Goal: Book appointment/travel/reservation

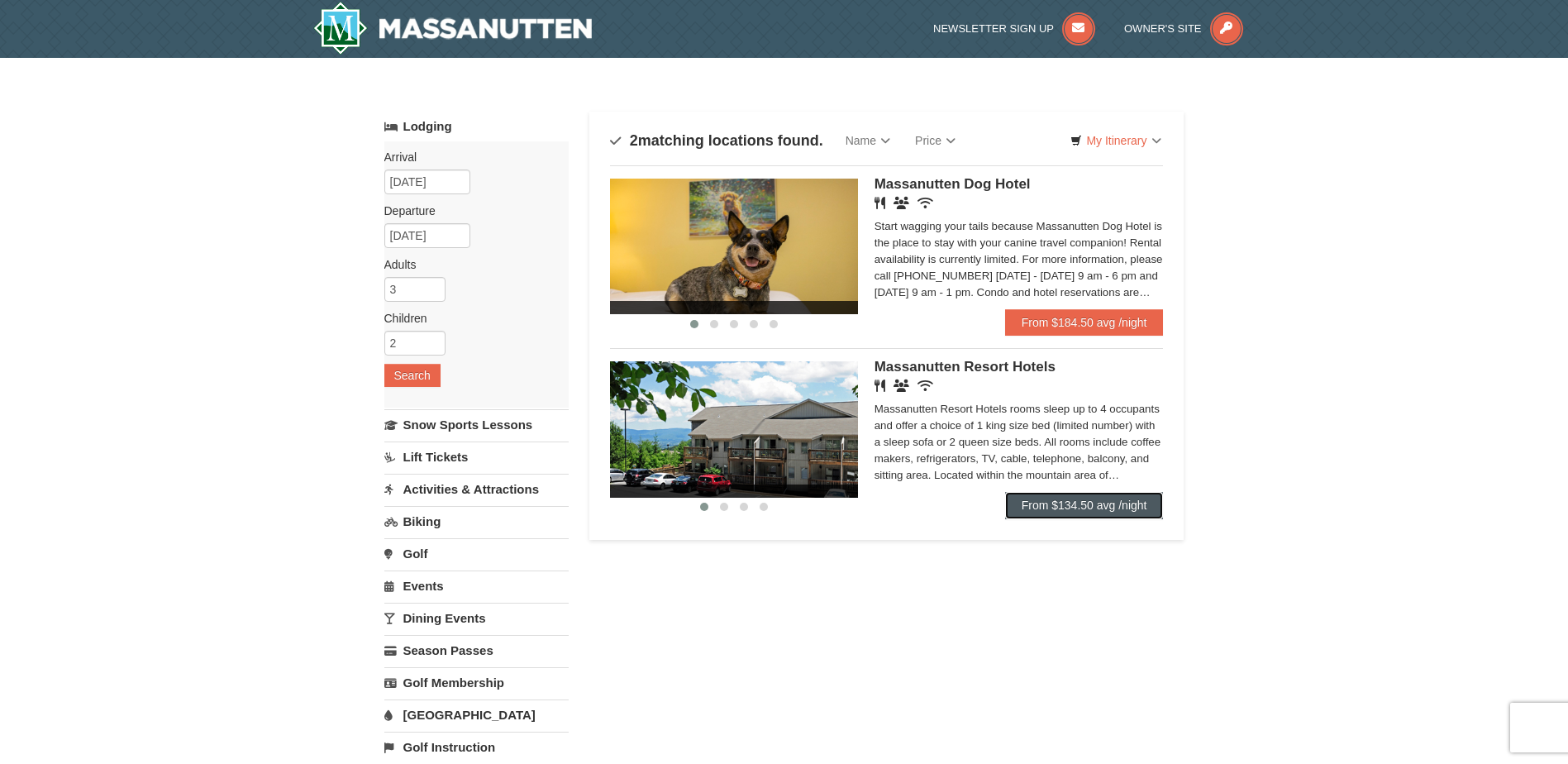
click at [1043, 496] on link "From $134.50 avg /night" at bounding box center [1084, 505] width 159 height 26
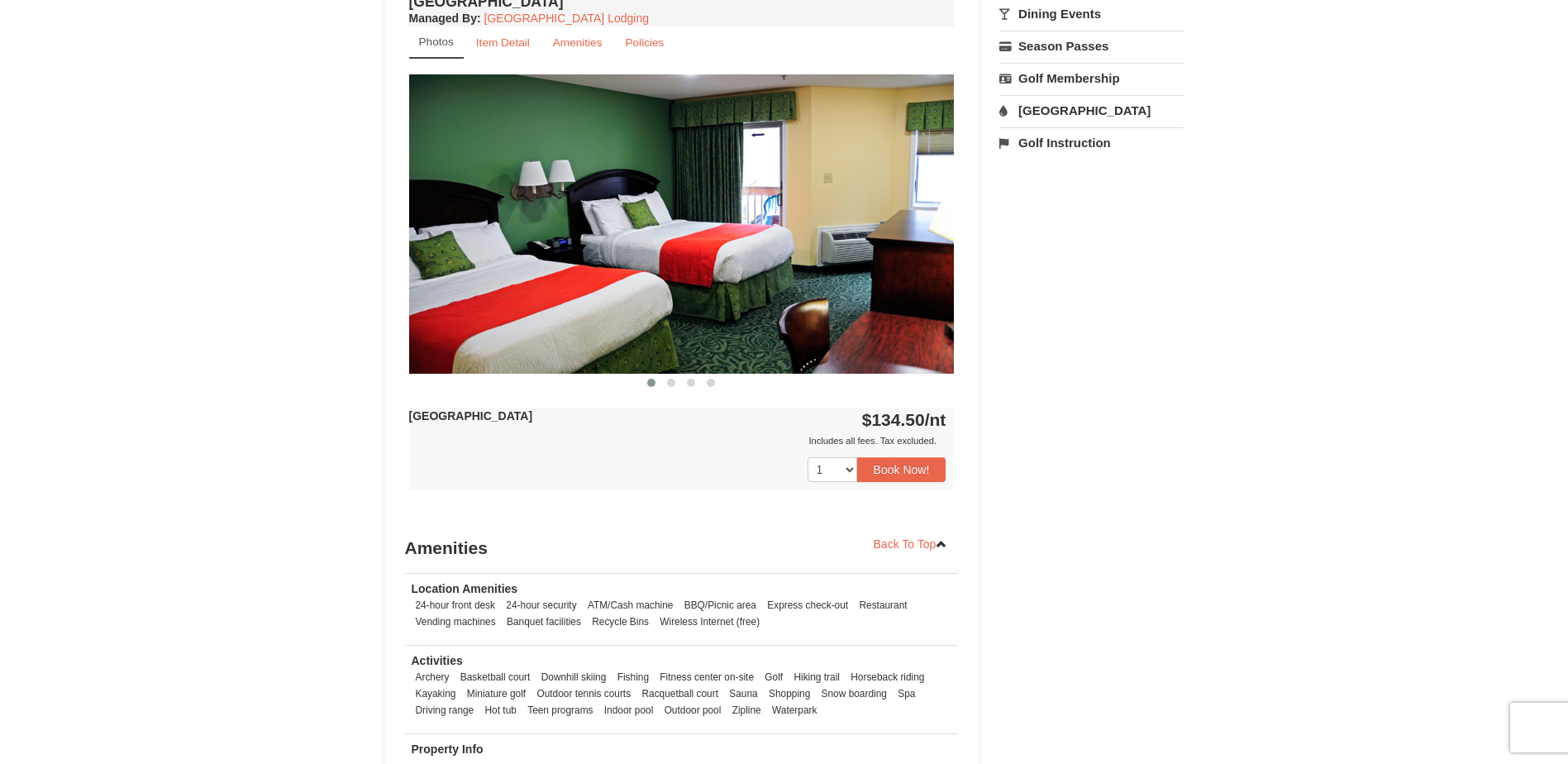
scroll to position [661, 0]
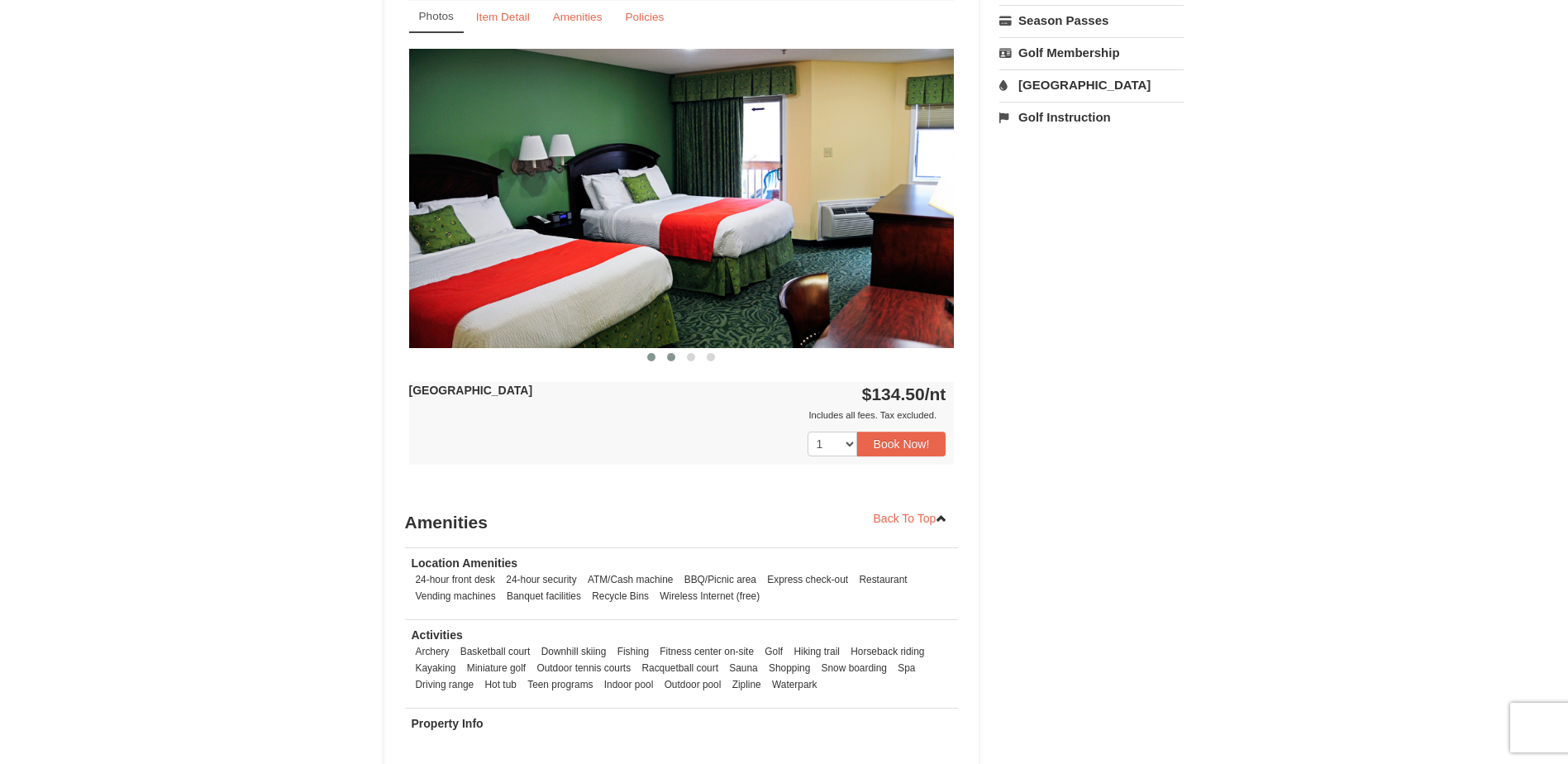
click at [673, 360] on span at bounding box center [671, 357] width 8 height 8
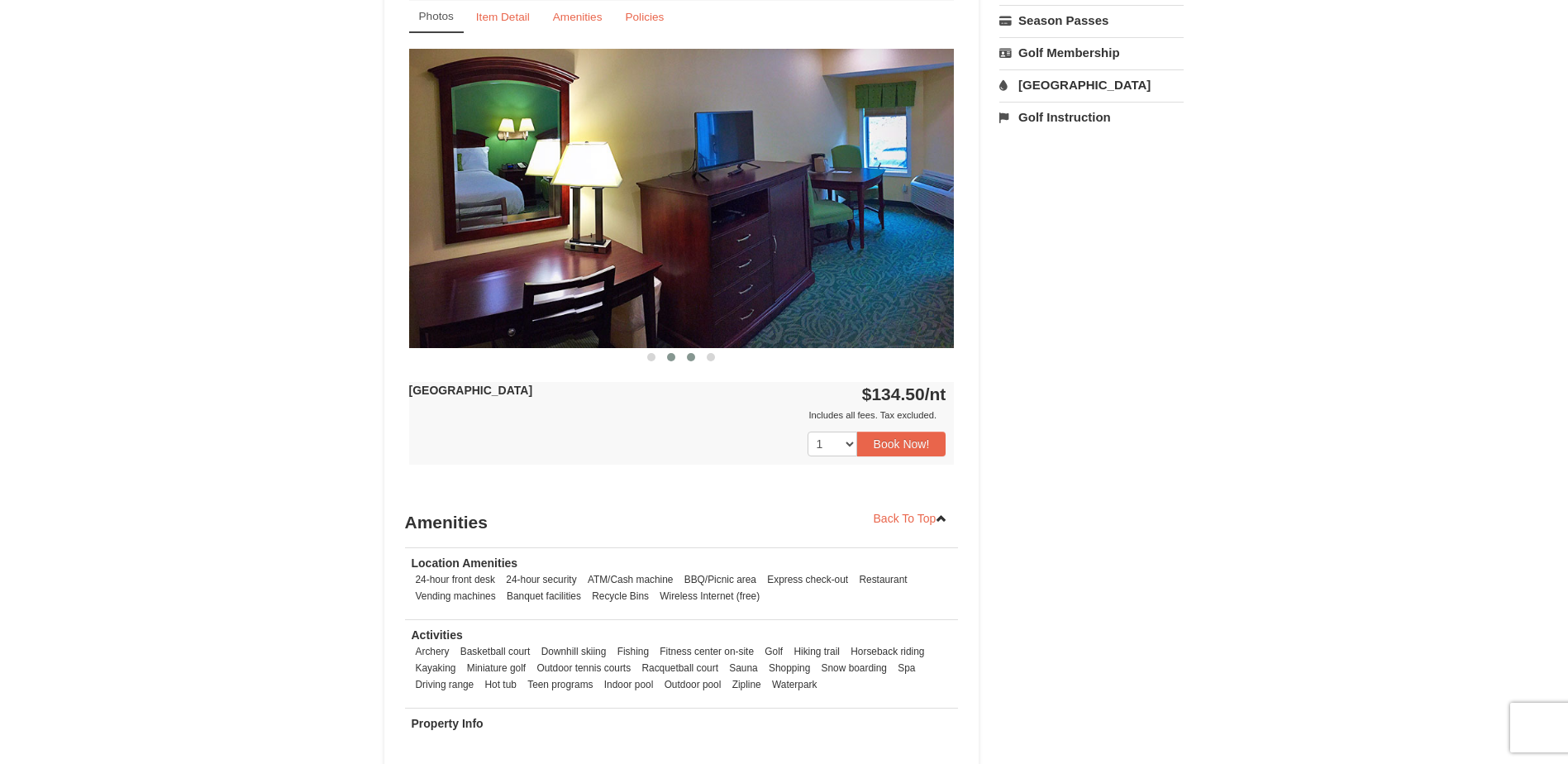
click at [685, 361] on button at bounding box center [690, 357] width 20 height 17
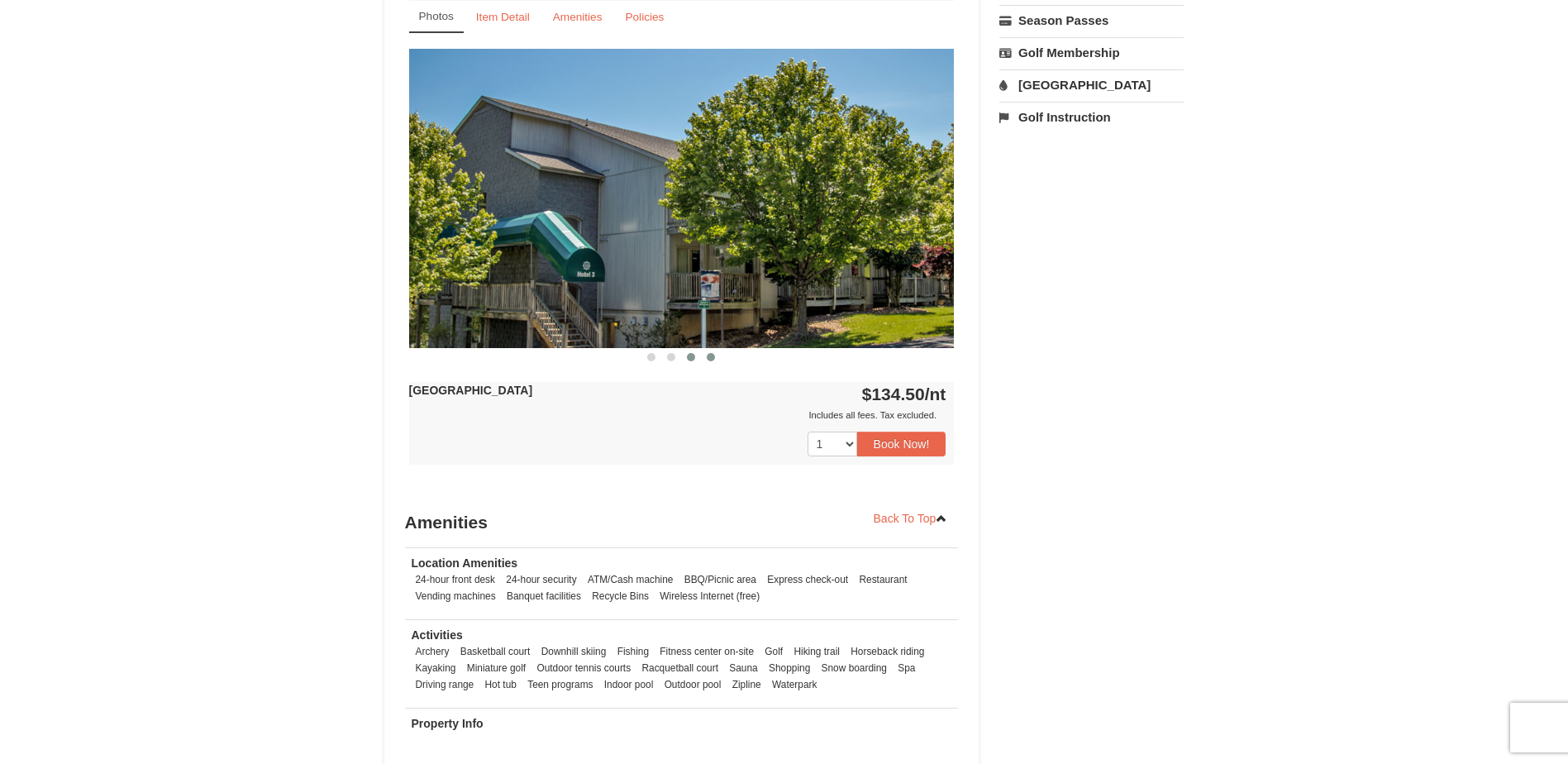
click at [701, 360] on button at bounding box center [710, 357] width 20 height 17
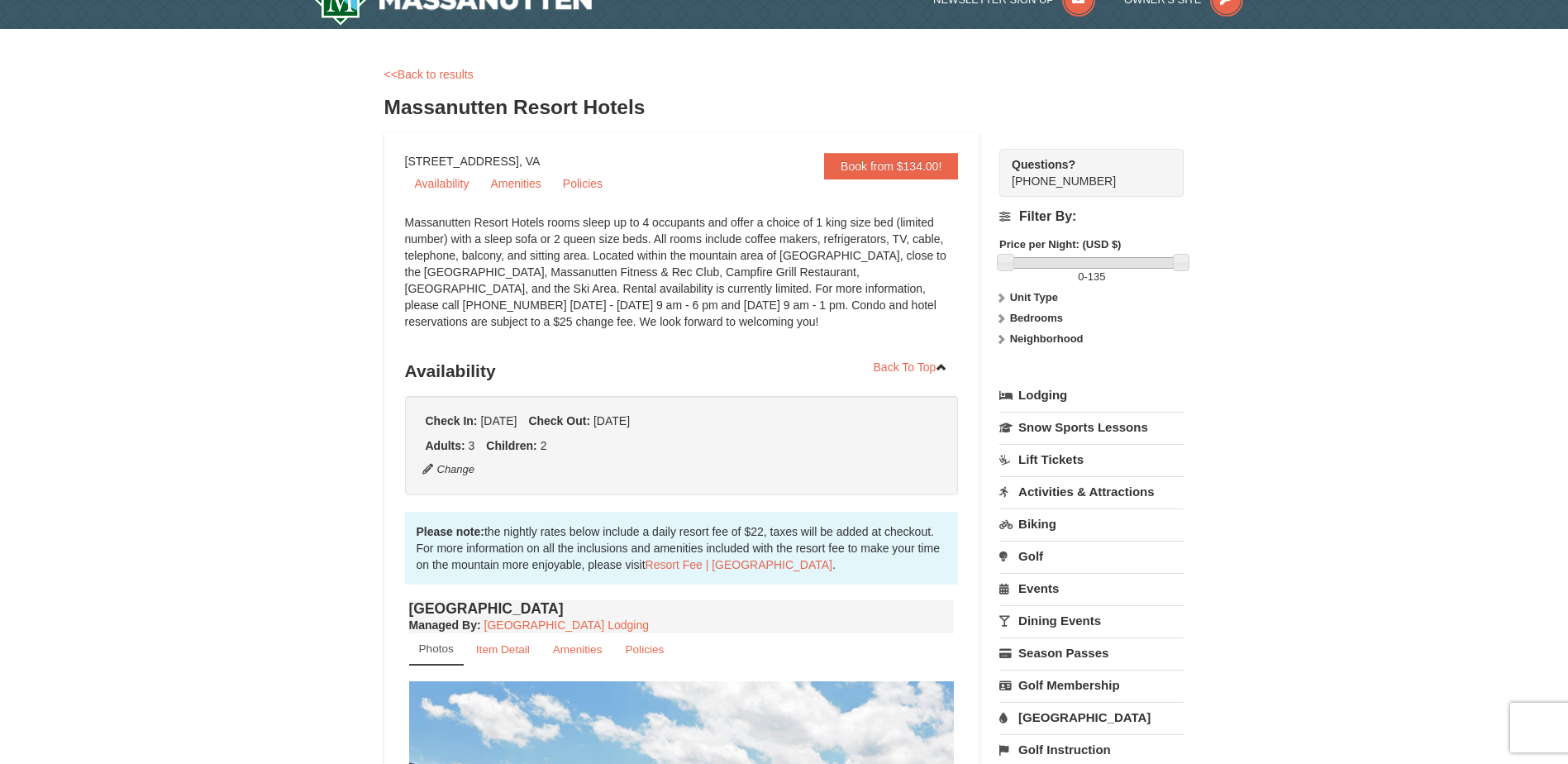
scroll to position [0, 0]
